Goal: Task Accomplishment & Management: Complete application form

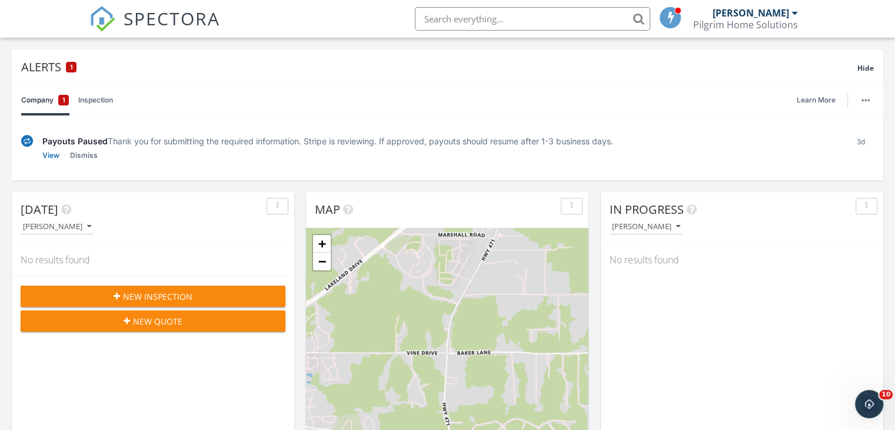
scroll to position [71, 0]
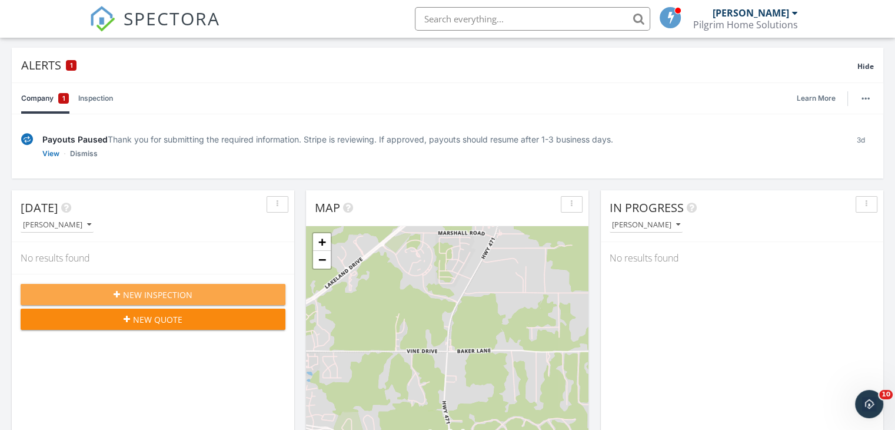
click at [52, 294] on div "New Inspection" at bounding box center [153, 294] width 246 height 12
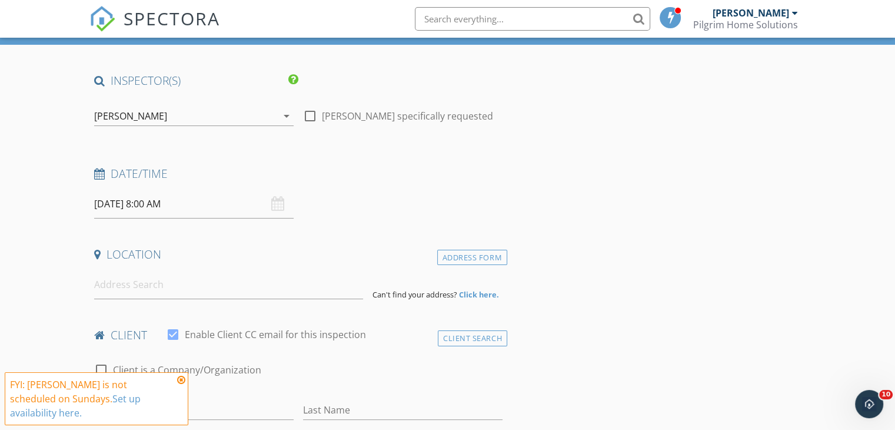
scroll to position [71, 0]
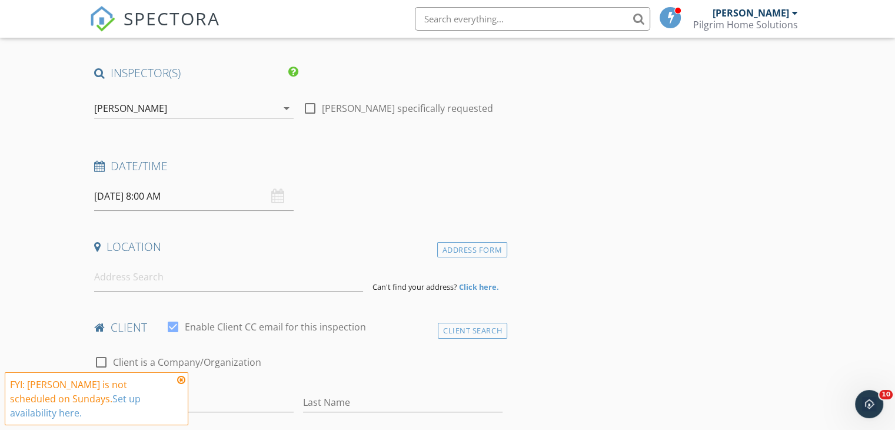
click at [109, 189] on input "[DATE] 8:00 AM" at bounding box center [193, 196] width 199 height 29
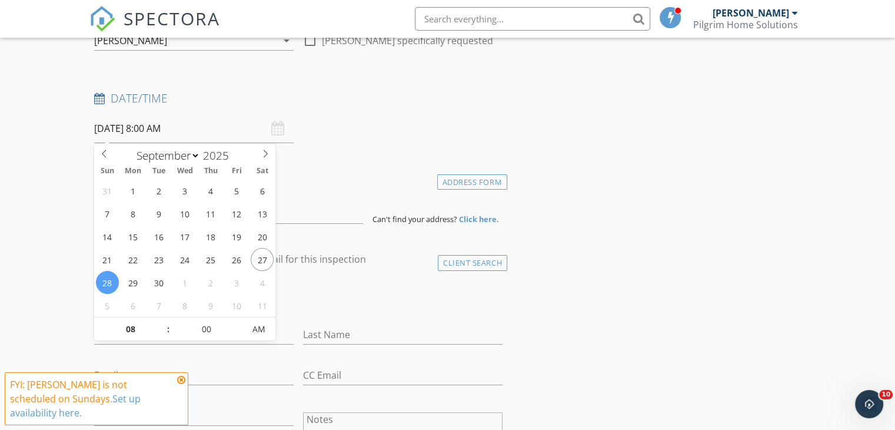
scroll to position [139, 0]
type input "[DATE] 8:00 AM"
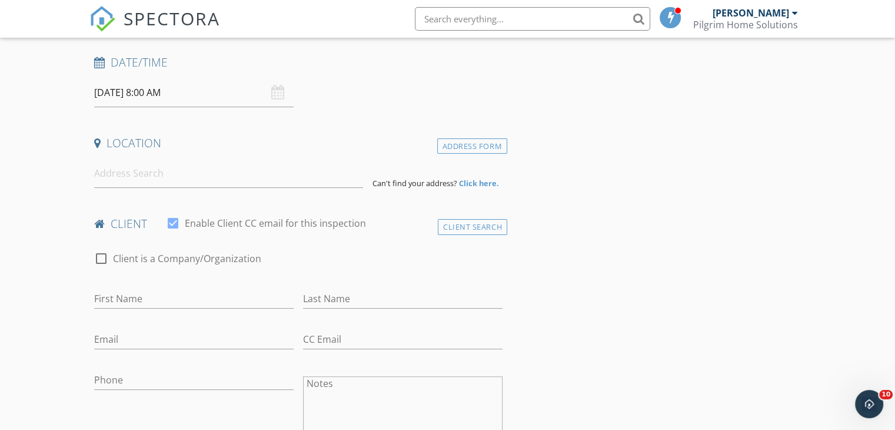
scroll to position [179, 0]
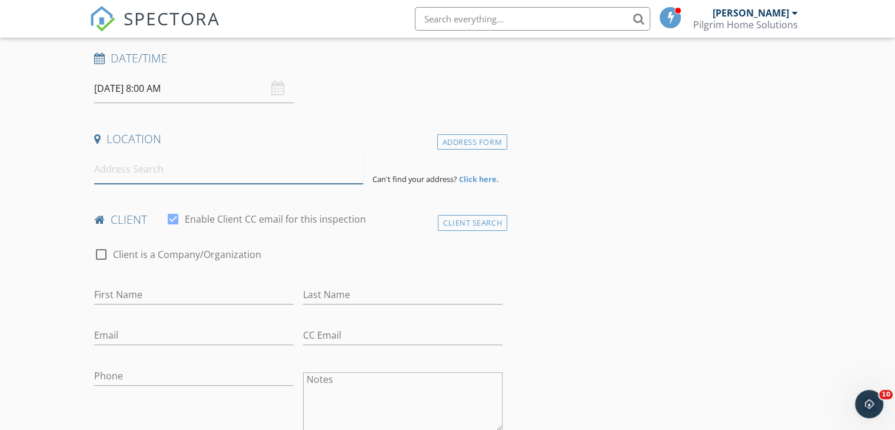
click at [105, 167] on input at bounding box center [228, 169] width 269 height 29
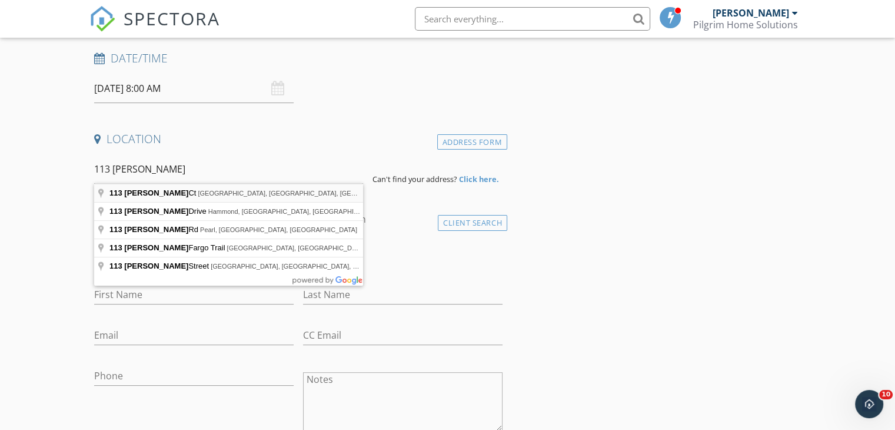
type input "113 Wells Ct, Canton, MS, USA"
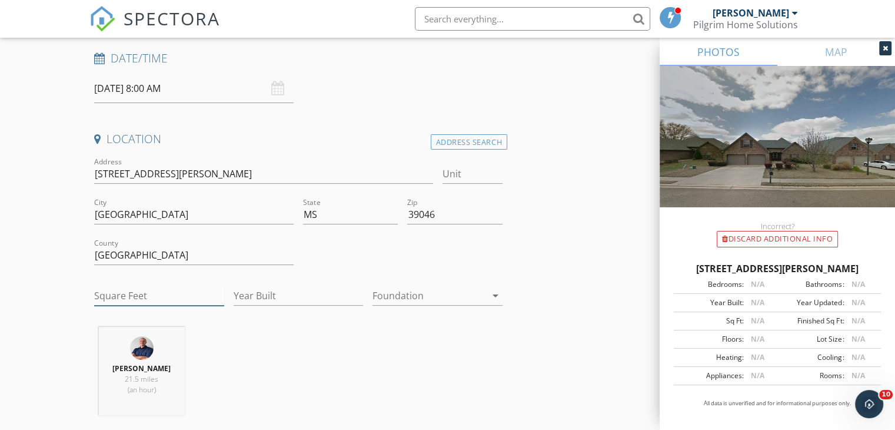
click at [159, 297] on input "Square Feet" at bounding box center [159, 295] width 130 height 19
type input "1982"
click at [279, 290] on input "Year Built" at bounding box center [299, 295] width 130 height 19
type input "2006"
click at [415, 296] on div at bounding box center [429, 295] width 114 height 19
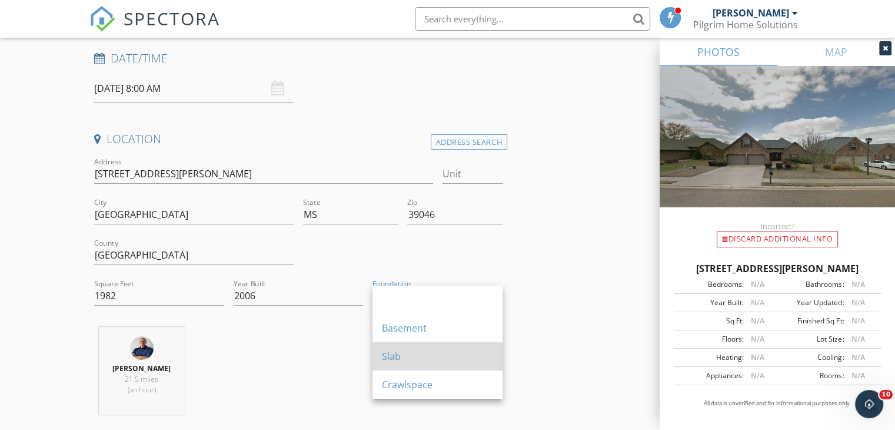
click at [397, 360] on div "Slab" at bounding box center [437, 356] width 111 height 14
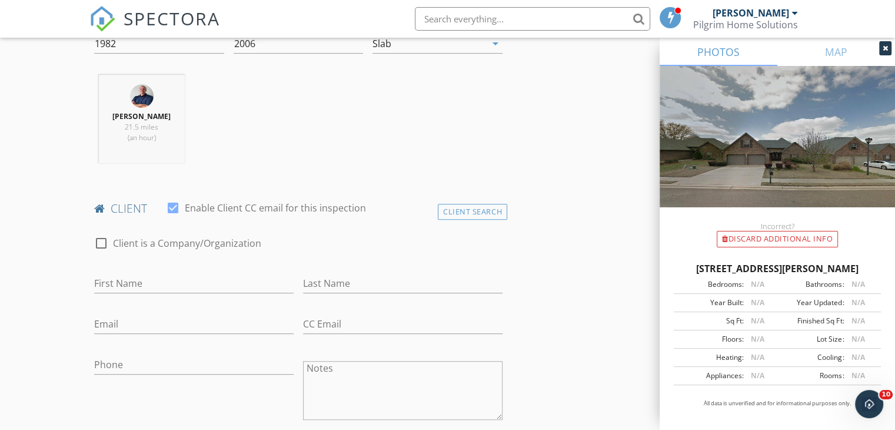
scroll to position [436, 0]
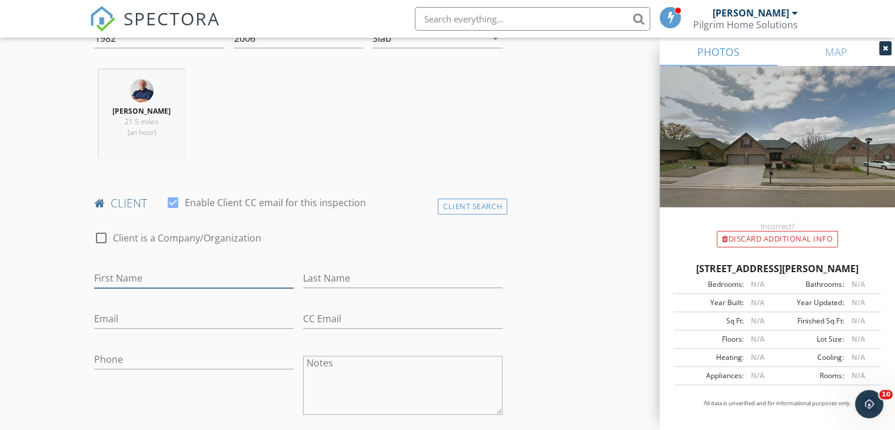
click at [198, 277] on input "First Name" at bounding box center [193, 277] width 199 height 19
type input "Jordan"
click at [341, 271] on input "Last Name" at bounding box center [402, 277] width 199 height 19
type input "Zimmerman"
click at [107, 313] on input "Email" at bounding box center [193, 318] width 199 height 19
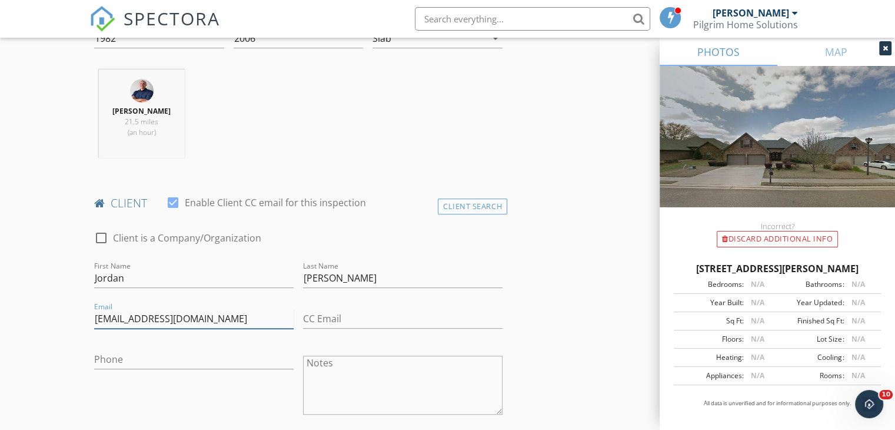
type input "jzimmerman461@gmail.com"
click at [108, 356] on input "Phone" at bounding box center [193, 359] width 199 height 19
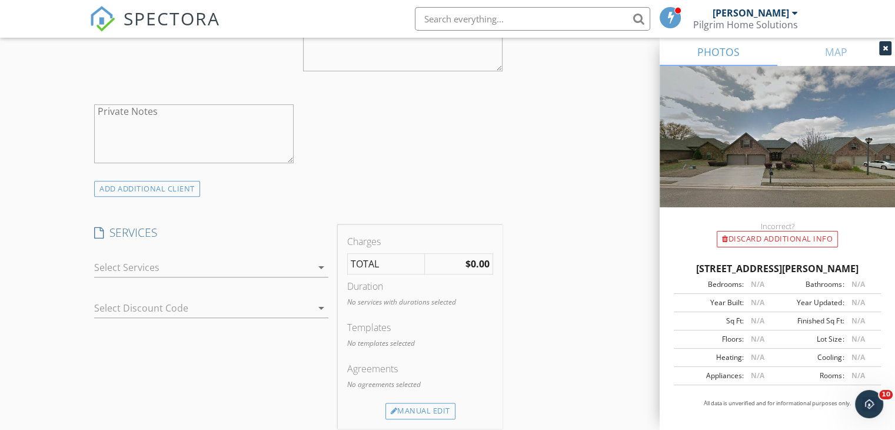
scroll to position [797, 0]
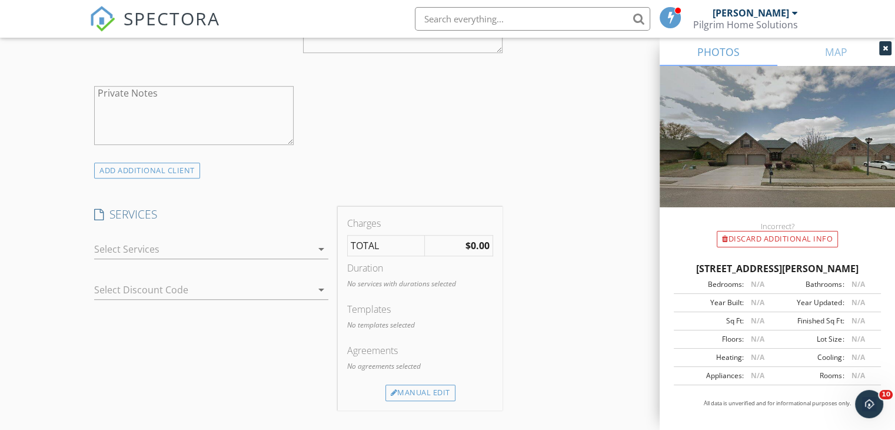
type input "601-331-0588"
click at [109, 244] on div at bounding box center [203, 248] width 218 height 19
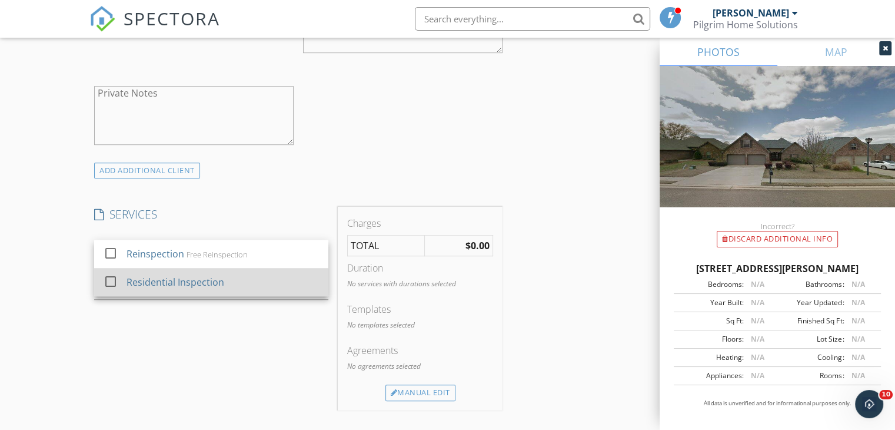
click at [119, 278] on div at bounding box center [111, 281] width 20 height 20
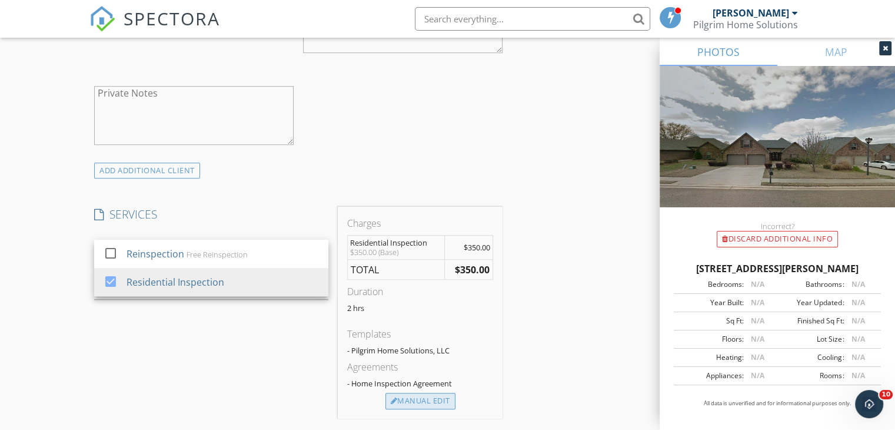
click at [435, 403] on div "Manual Edit" at bounding box center [420, 400] width 70 height 16
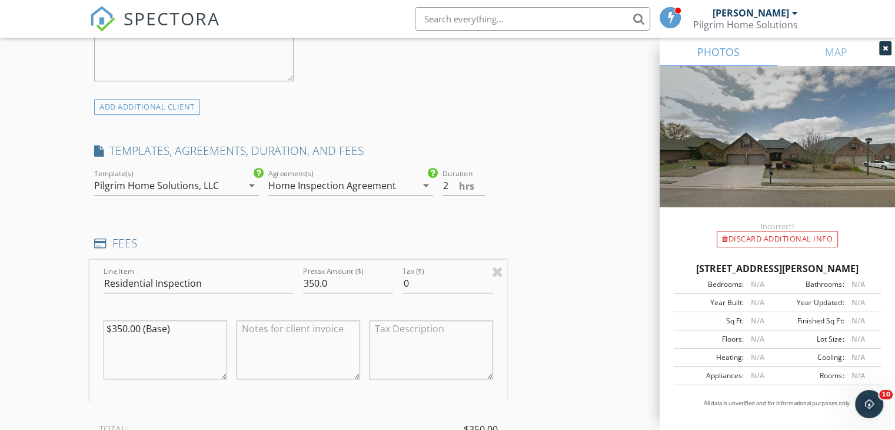
scroll to position [864, 0]
click at [318, 282] on input "350.0" at bounding box center [348, 280] width 90 height 19
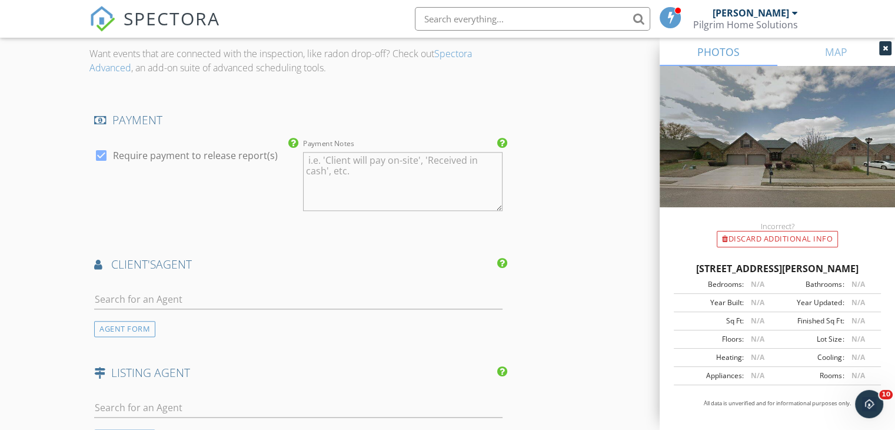
scroll to position [1344, 0]
type input "300.0"
click at [112, 291] on input "text" at bounding box center [298, 296] width 408 height 19
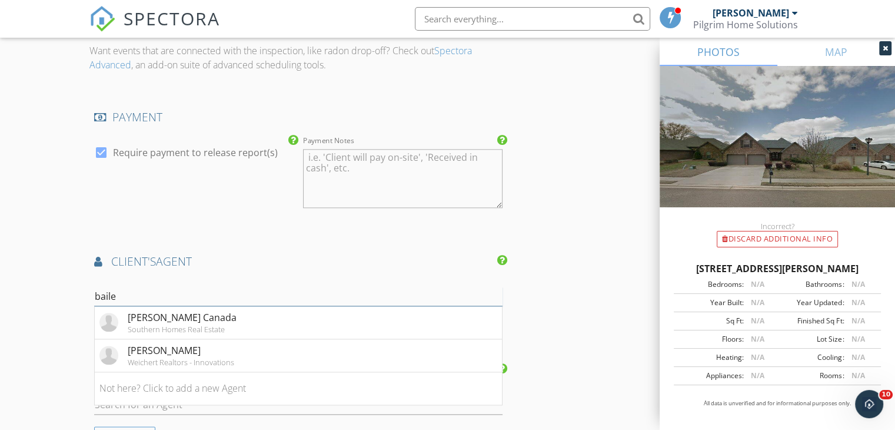
type input "bailey"
click at [134, 320] on div "Bailey Canada" at bounding box center [182, 317] width 109 height 14
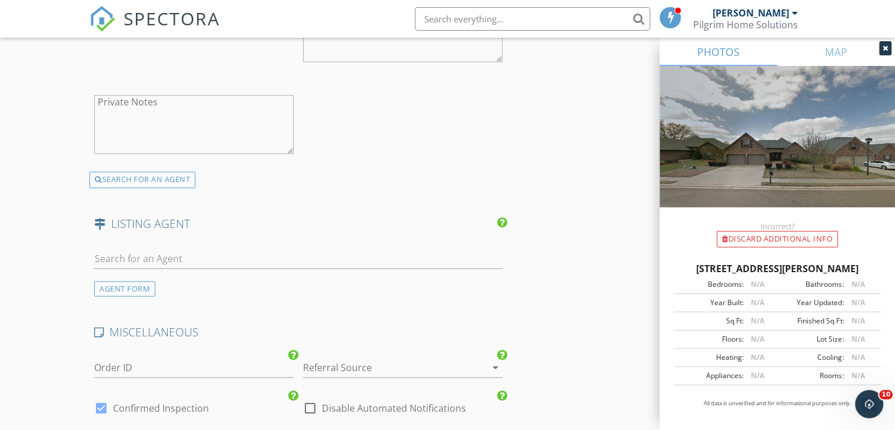
scroll to position [1746, 0]
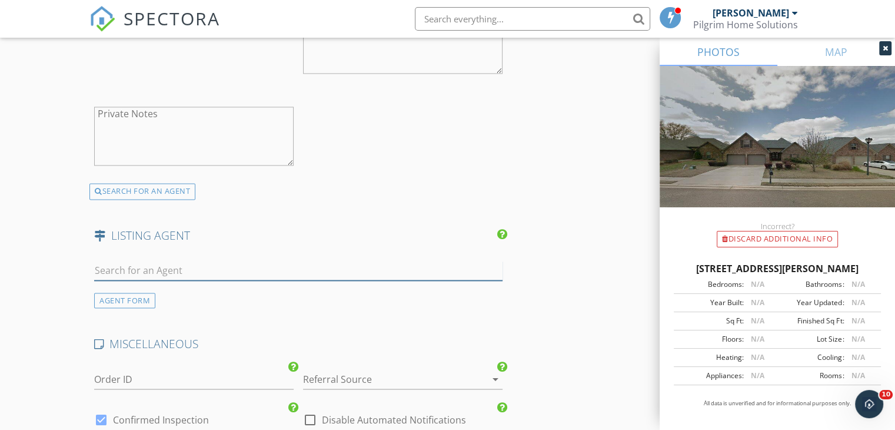
click at [113, 263] on input "text" at bounding box center [298, 270] width 408 height 19
type input "steve"
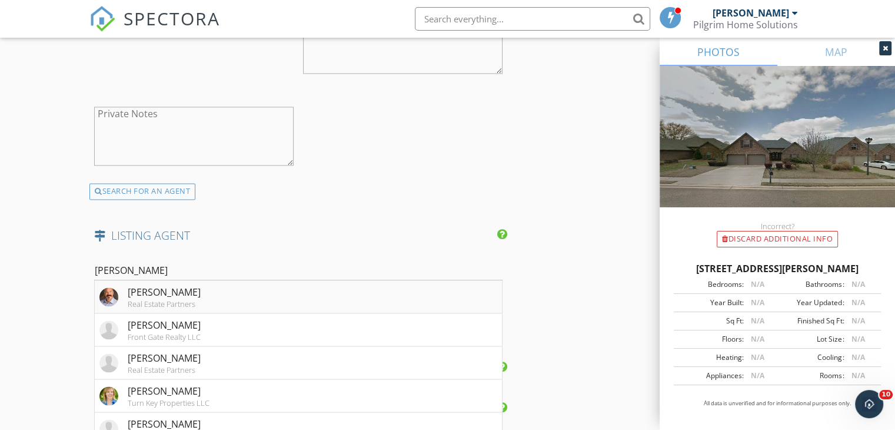
click at [130, 293] on div "Steve Houck" at bounding box center [164, 292] width 73 height 14
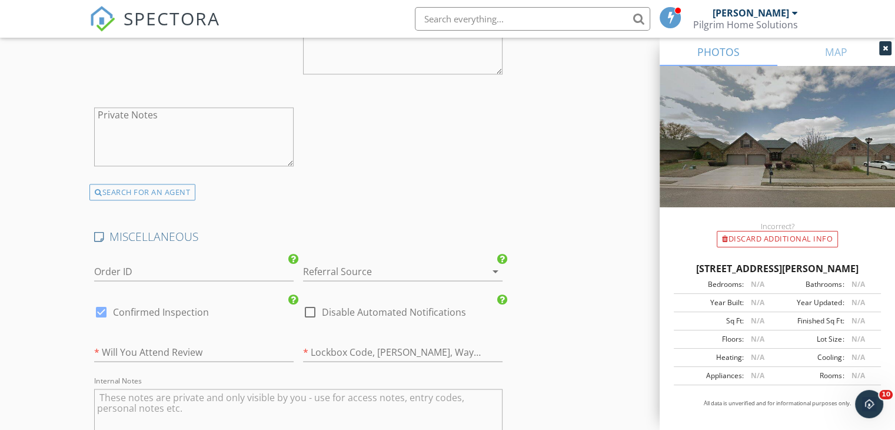
scroll to position [2123, 0]
click at [437, 266] on div at bounding box center [386, 269] width 167 height 19
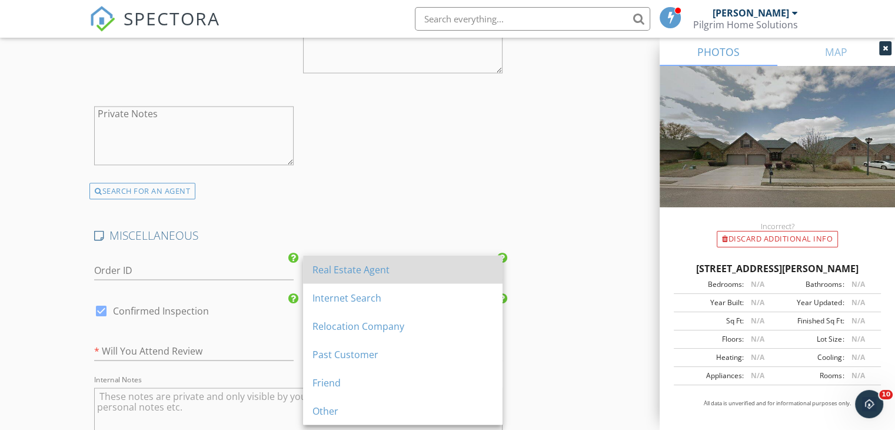
click at [370, 273] on div "Real Estate Agent" at bounding box center [402, 269] width 181 height 14
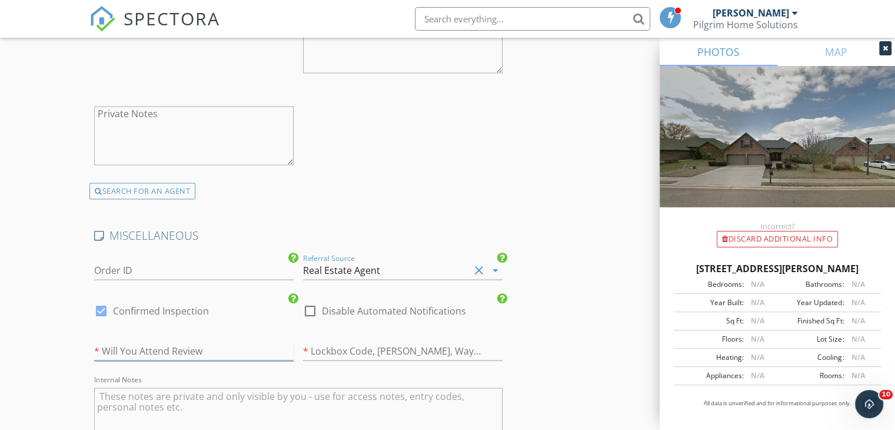
click at [113, 343] on input "text" at bounding box center [193, 350] width 199 height 19
type input "No"
click at [354, 348] on input "text" at bounding box center [402, 350] width 199 height 19
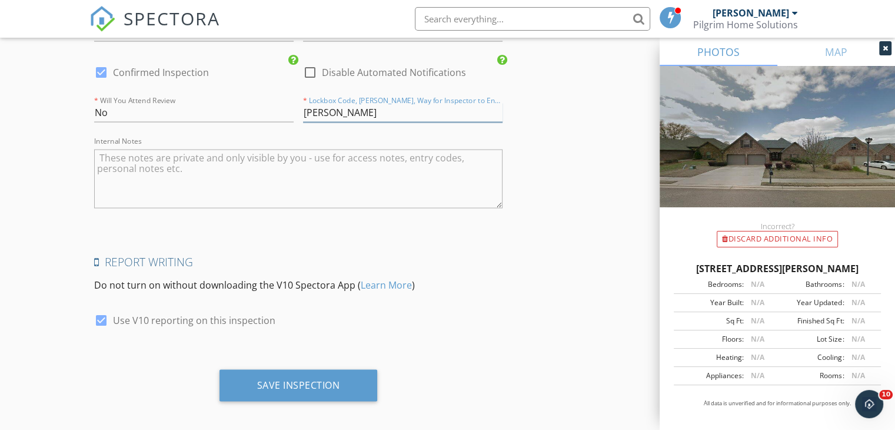
scroll to position [2364, 0]
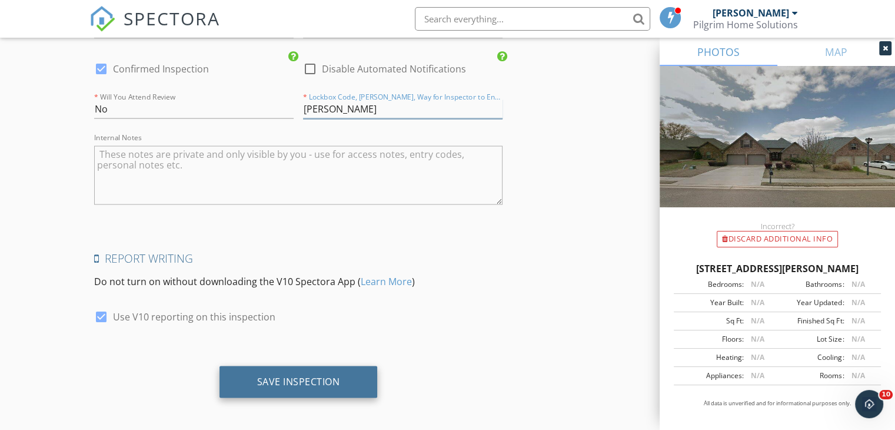
type input "eKey"
click at [305, 376] on div "Save Inspection" at bounding box center [298, 381] width 83 height 12
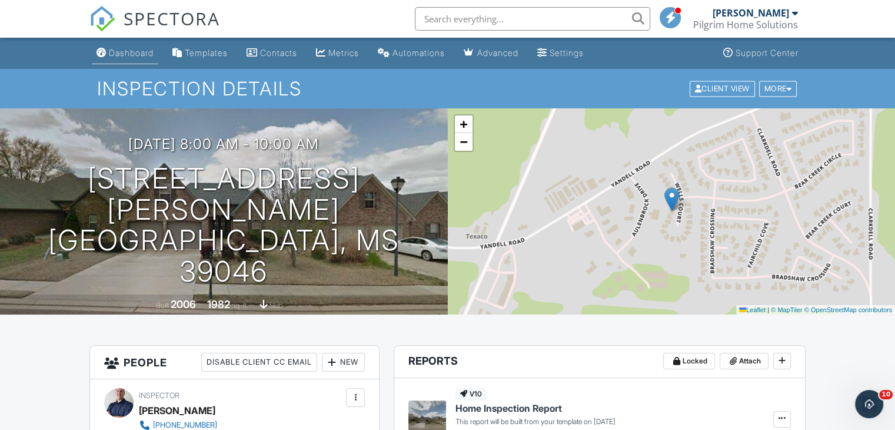
click at [118, 52] on div "Dashboard" at bounding box center [131, 53] width 45 height 10
